Goal: Information Seeking & Learning: Find specific fact

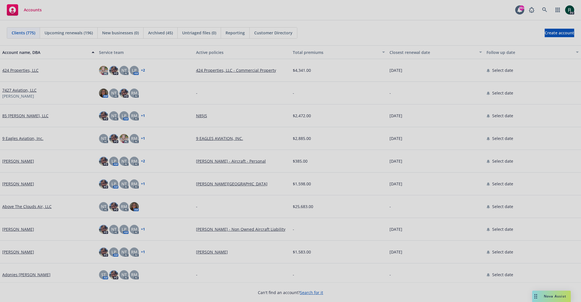
click at [417, 1] on div at bounding box center [290, 151] width 581 height 302
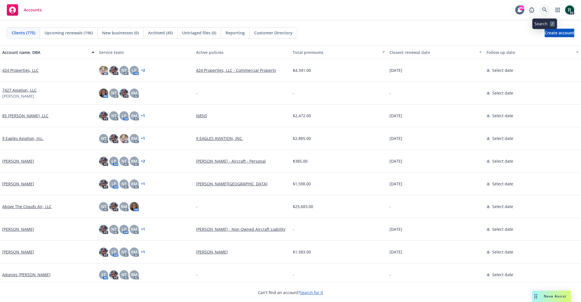
click at [542, 9] on link at bounding box center [544, 9] width 11 height 11
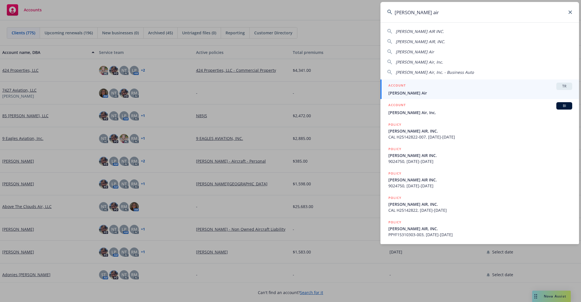
type input "[PERSON_NAME] air"
click at [415, 88] on div "ACCOUNT TR" at bounding box center [480, 86] width 184 height 7
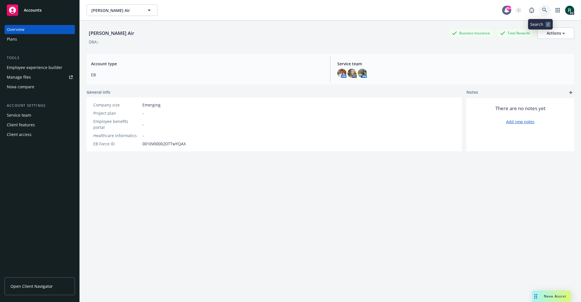
click at [542, 9] on icon at bounding box center [544, 10] width 5 height 5
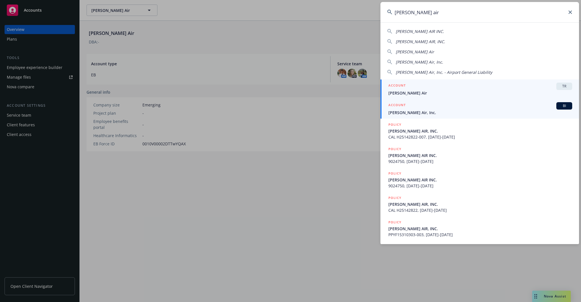
type input "[PERSON_NAME] air"
click at [408, 111] on span "[PERSON_NAME] Air, Inc." at bounding box center [480, 113] width 184 height 6
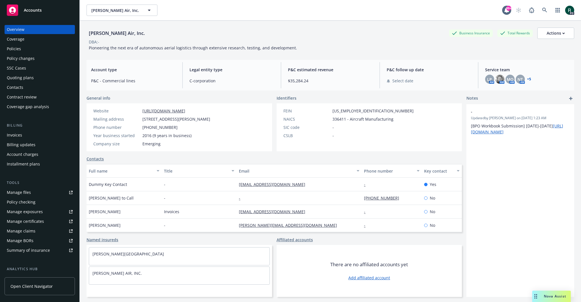
click at [20, 46] on div "Policies" at bounding box center [14, 48] width 14 height 9
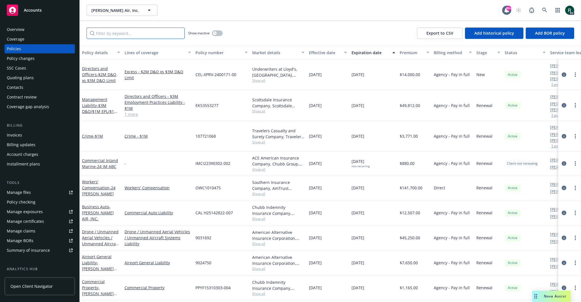
click at [132, 31] on input "Filter by keyword..." at bounding box center [136, 33] width 98 height 11
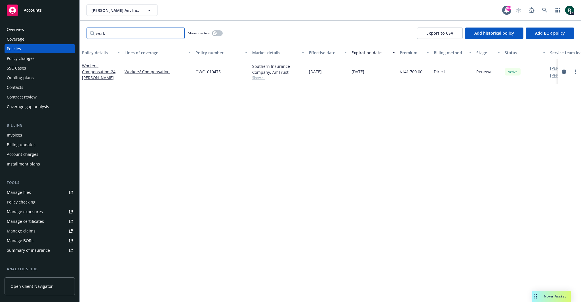
type input "work"
click at [291, 159] on div "Policy details Lines of coverage Policy number Market details Effective date Ex…" at bounding box center [330, 174] width 501 height 256
click at [218, 31] on button "button" at bounding box center [217, 33] width 11 height 6
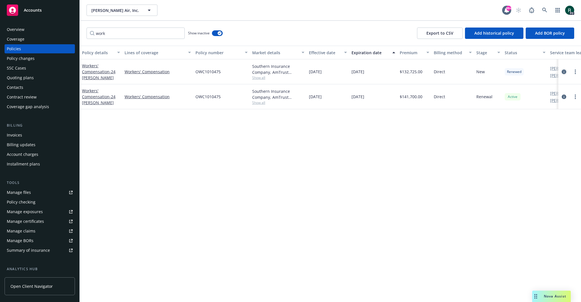
click at [562, 70] on icon "circleInformation" at bounding box center [564, 72] width 5 height 5
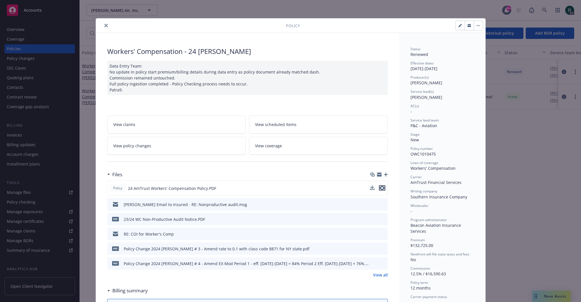
click at [382, 190] on icon "preview file" at bounding box center [382, 188] width 5 height 4
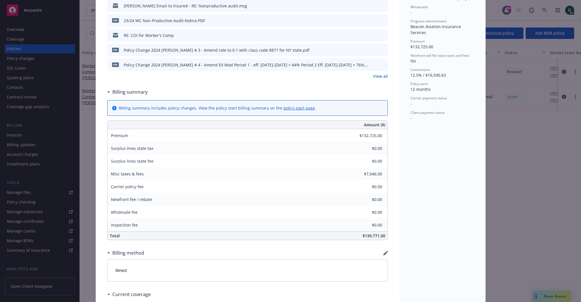
scroll to position [255, 0]
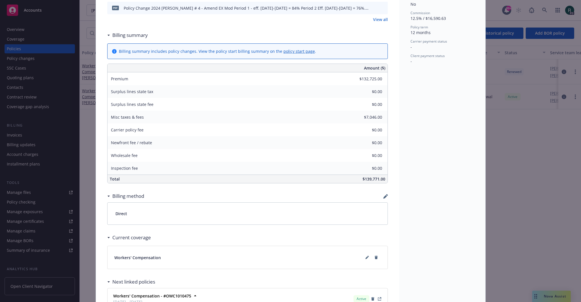
click at [392, 121] on div "Workers' Compensation - 24 [PERSON_NAME] Data Entry Team: No update in policy s…" at bounding box center [247, 64] width 303 height 573
